Goal: Transaction & Acquisition: Purchase product/service

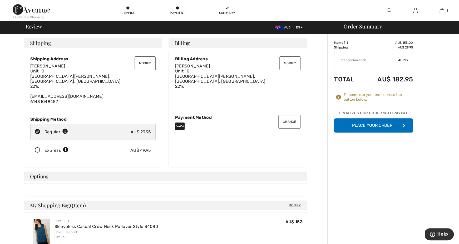
click at [381, 126] on button "Place Your Order" at bounding box center [373, 125] width 79 height 14
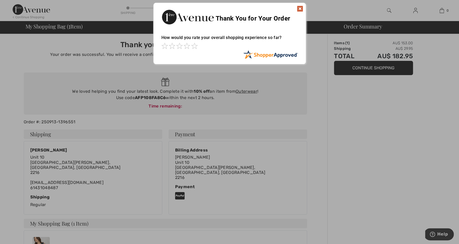
click at [300, 8] on img at bounding box center [300, 9] width 6 height 6
